Goal: Task Accomplishment & Management: Use online tool/utility

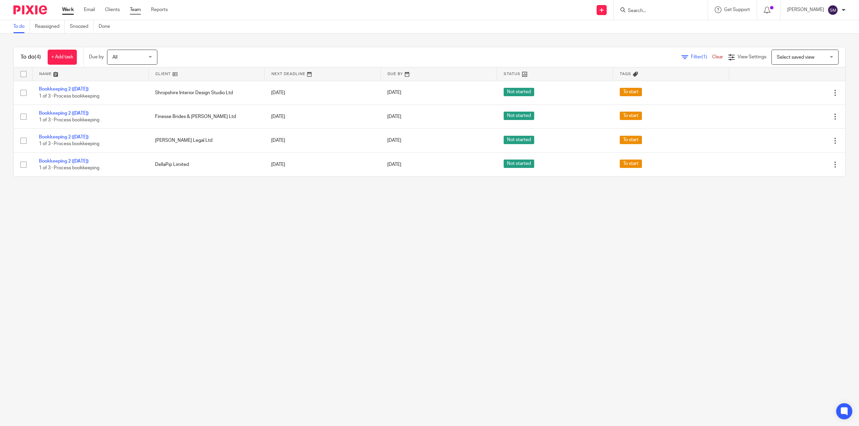
drag, startPoint x: 111, startPoint y: 9, endPoint x: 132, endPoint y: 10, distance: 20.8
click at [111, 9] on link "Clients" at bounding box center [112, 9] width 15 height 7
click at [628, 9] on input "Search" at bounding box center [657, 11] width 60 height 6
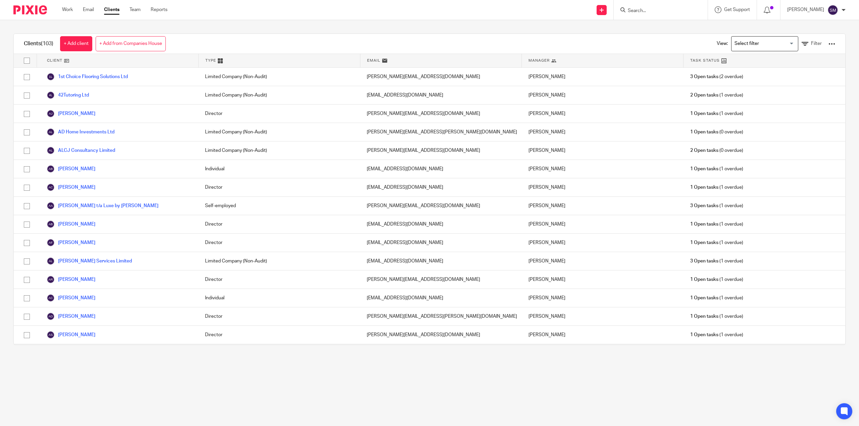
click at [626, 14] on div at bounding box center [661, 10] width 94 height 20
click at [627, 13] on input "Search" at bounding box center [657, 11] width 60 height 6
type input "press"
click at [643, 29] on link at bounding box center [688, 28] width 124 height 15
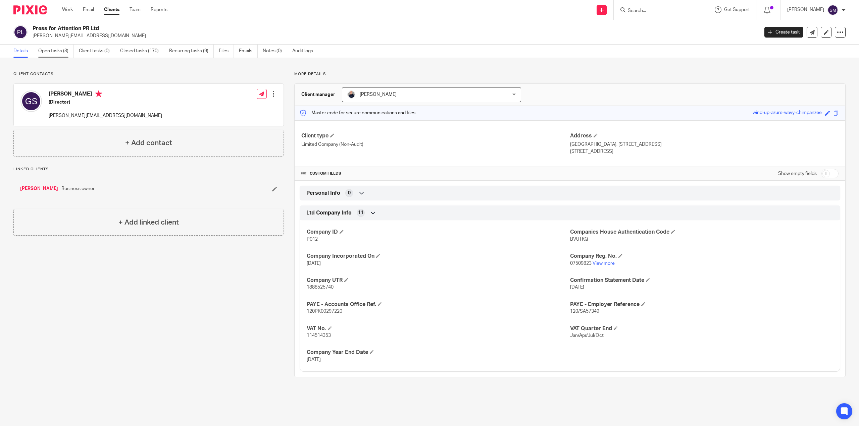
click at [60, 53] on link "Open tasks (3)" at bounding box center [56, 51] width 36 height 13
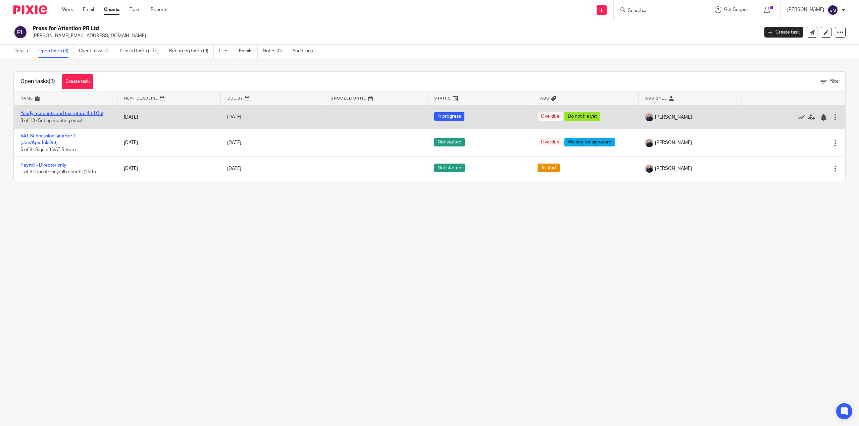
click at [58, 115] on link "Yearly accounts and tax return (Ltd Co)" at bounding box center [61, 113] width 83 height 5
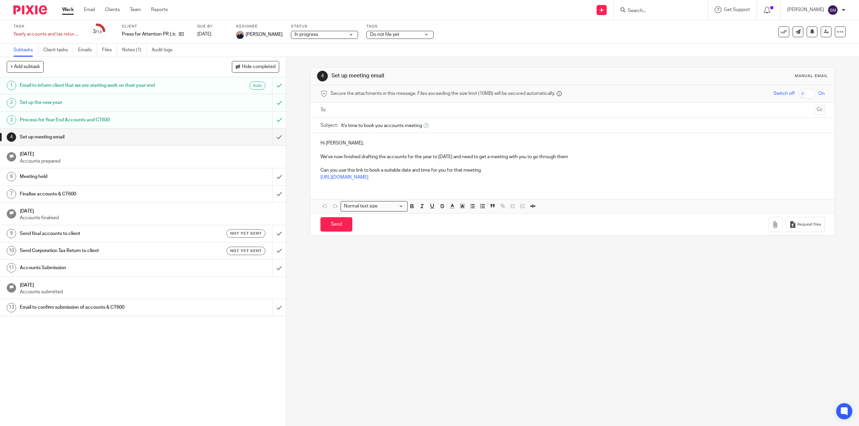
click at [127, 117] on h1 "Process for Year End Accounts and CT600" at bounding box center [102, 120] width 164 height 10
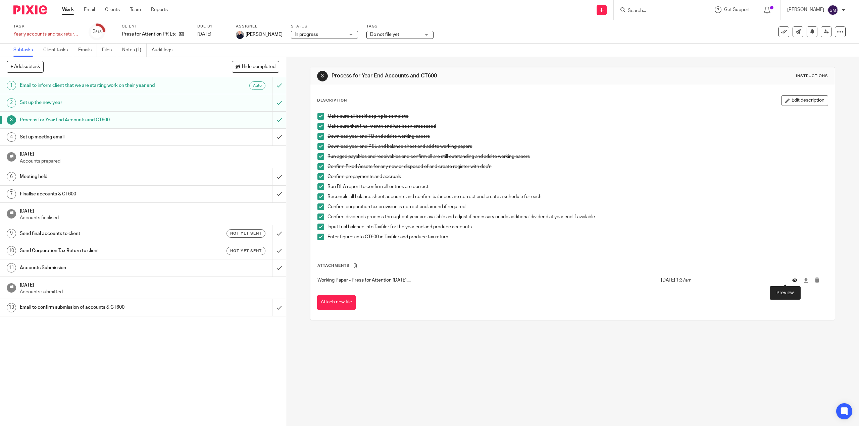
click at [792, 282] on icon at bounding box center [794, 280] width 5 height 5
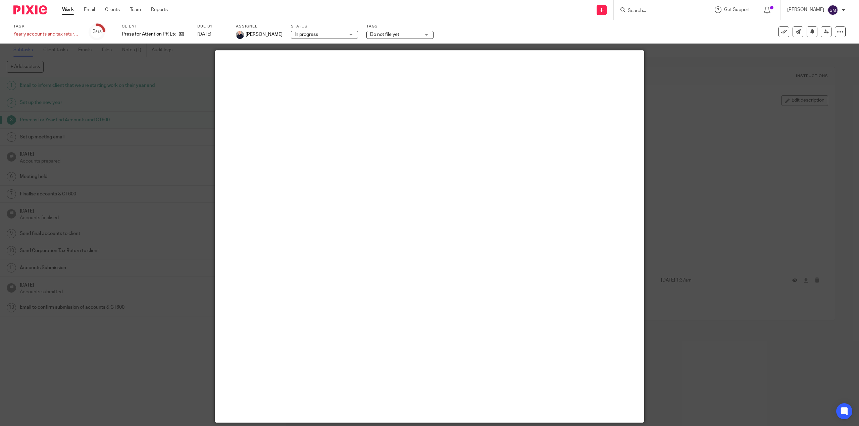
click at [692, 202] on div at bounding box center [429, 213] width 859 height 426
